Goal: Task Accomplishment & Management: Manage account settings

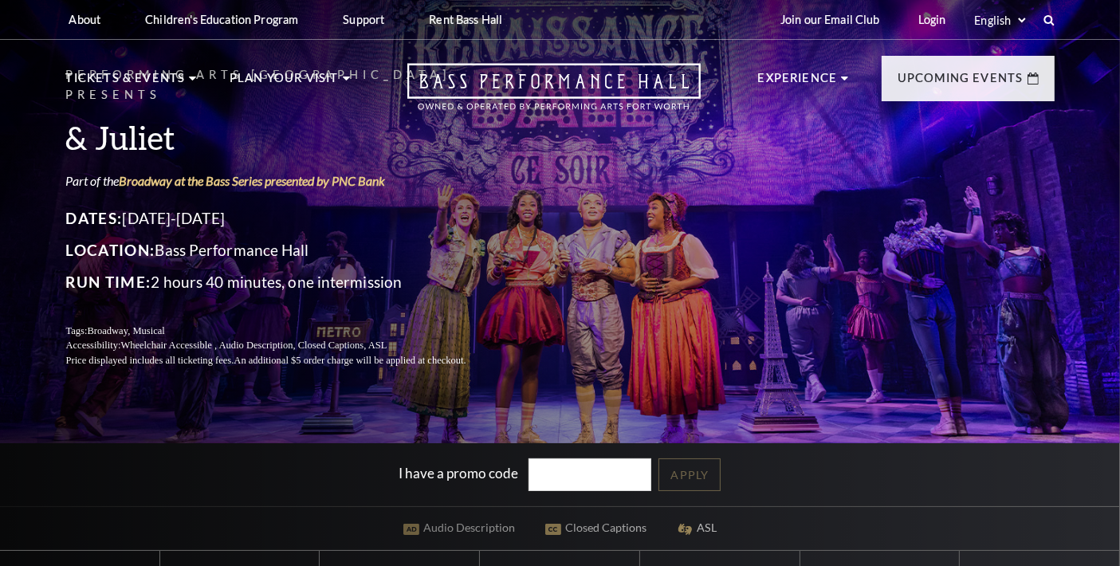
click at [995, 18] on select "Select: English Español" at bounding box center [1000, 20] width 57 height 15
click at [972, 13] on select "Select: English Español" at bounding box center [1000, 20] width 57 height 15
click at [915, 19] on link "Login" at bounding box center [932, 19] width 53 height 39
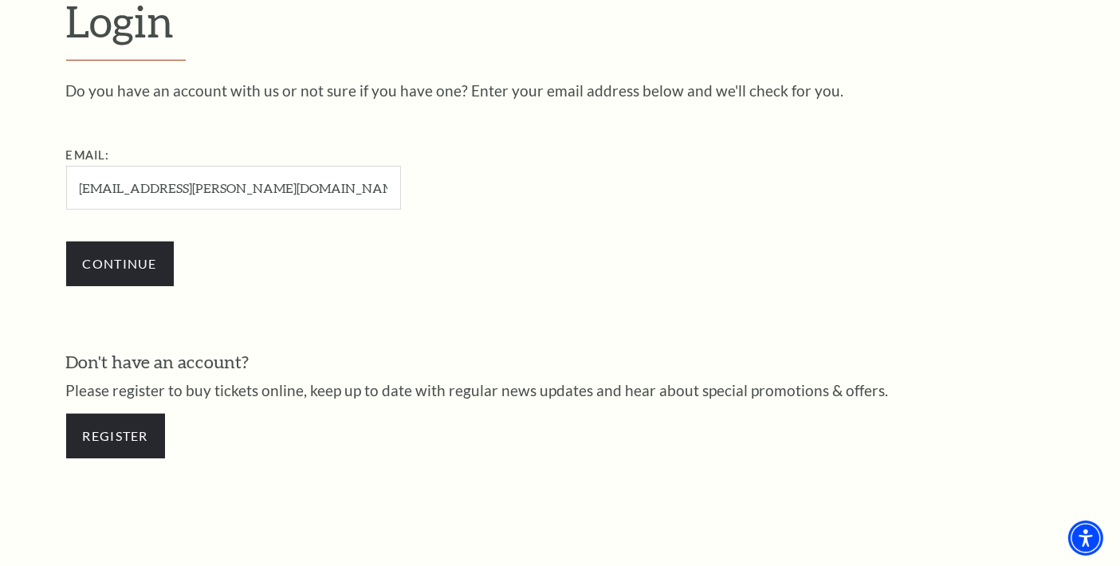
type input "[EMAIL_ADDRESS][PERSON_NAME][DOMAIN_NAME]"
click at [66, 242] on input "Continue" at bounding box center [120, 264] width 108 height 45
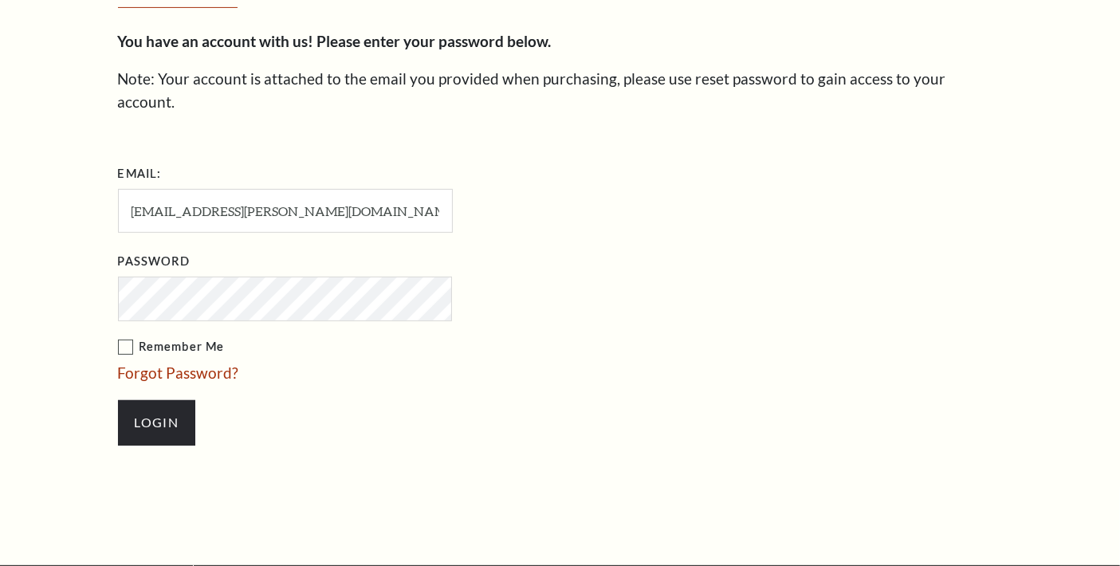
scroll to position [474, 0]
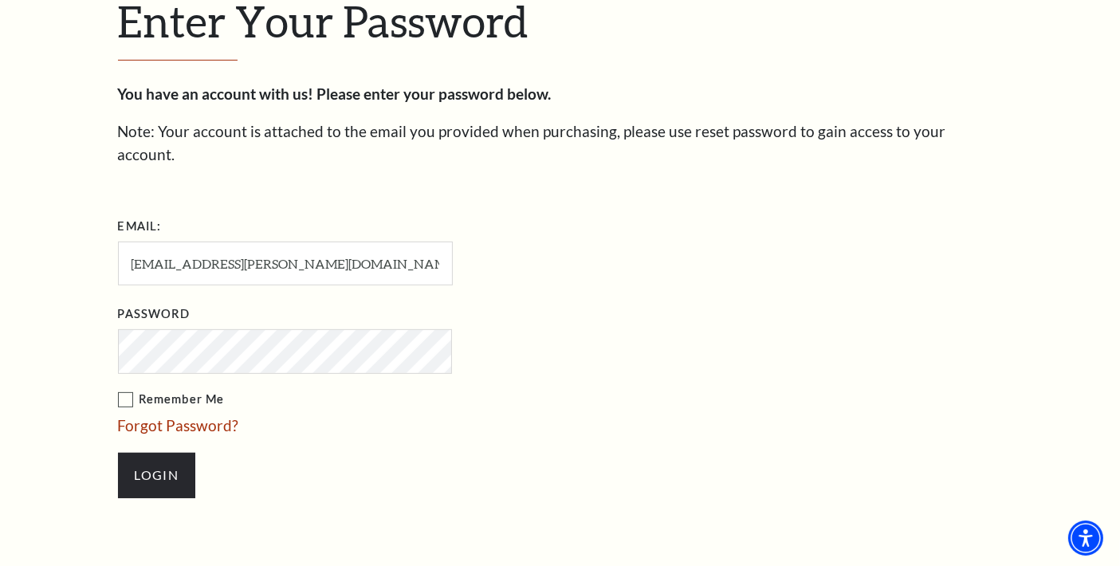
click at [127, 390] on label "Remember Me" at bounding box center [365, 400] width 494 height 20
click at [0, 0] on input "Remember Me" at bounding box center [0, 0] width 0 height 0
click at [163, 494] on li "Login" at bounding box center [365, 475] width 494 height 77
click at [161, 465] on input "Login" at bounding box center [156, 475] width 77 height 45
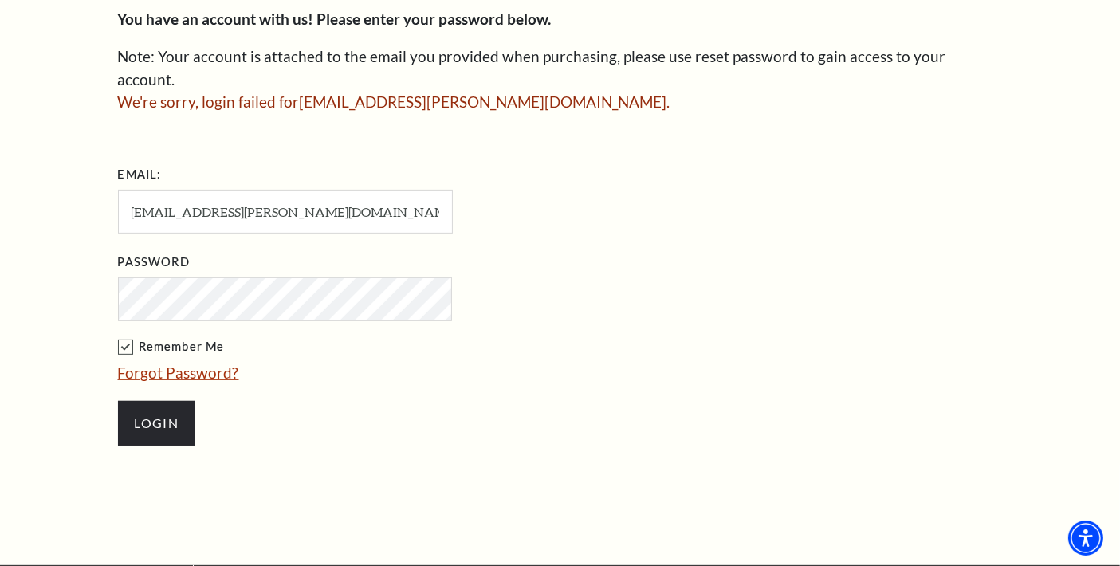
click at [167, 364] on link "Forgot Password?" at bounding box center [178, 373] width 121 height 18
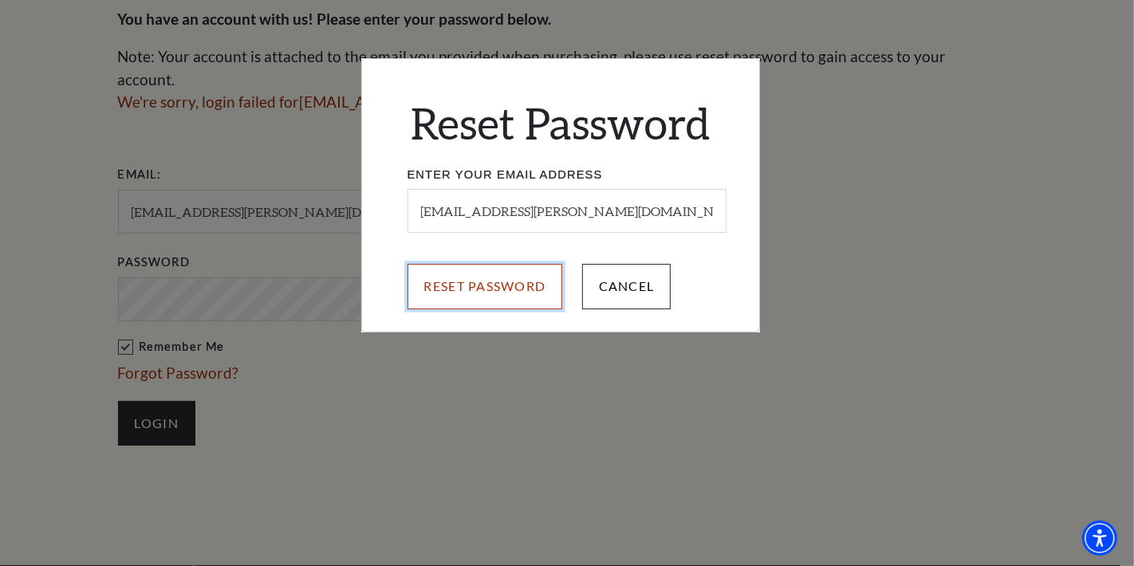
click at [467, 296] on input "Reset Password" at bounding box center [484, 286] width 155 height 45
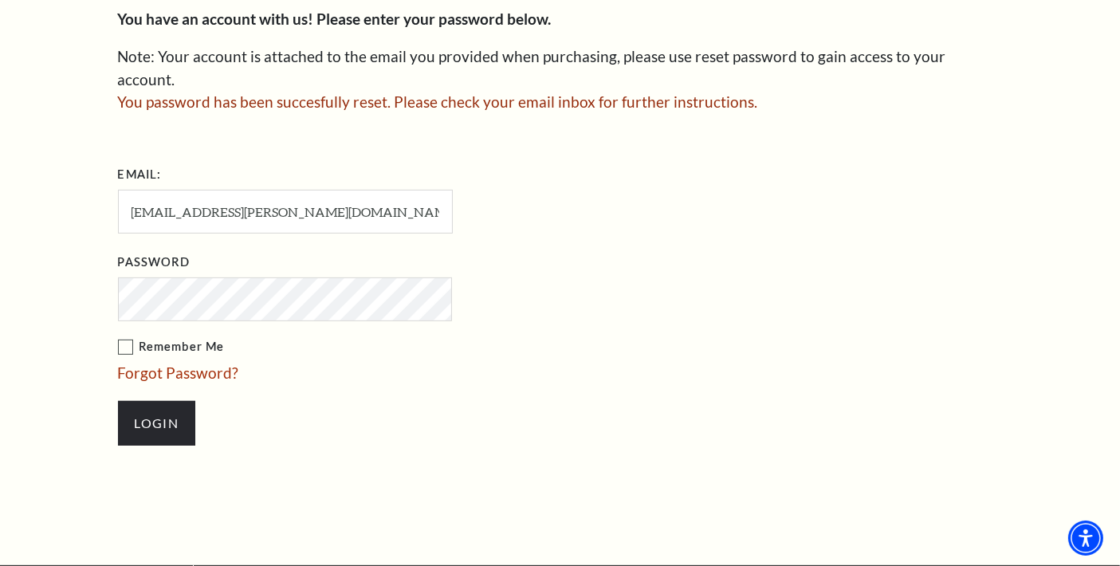
click at [1083, 167] on div "Enter Your Password You have an account with us! Please enter your password bel…" at bounding box center [560, 191] width 1120 height 749
